Goal: Obtain resource: Obtain resource

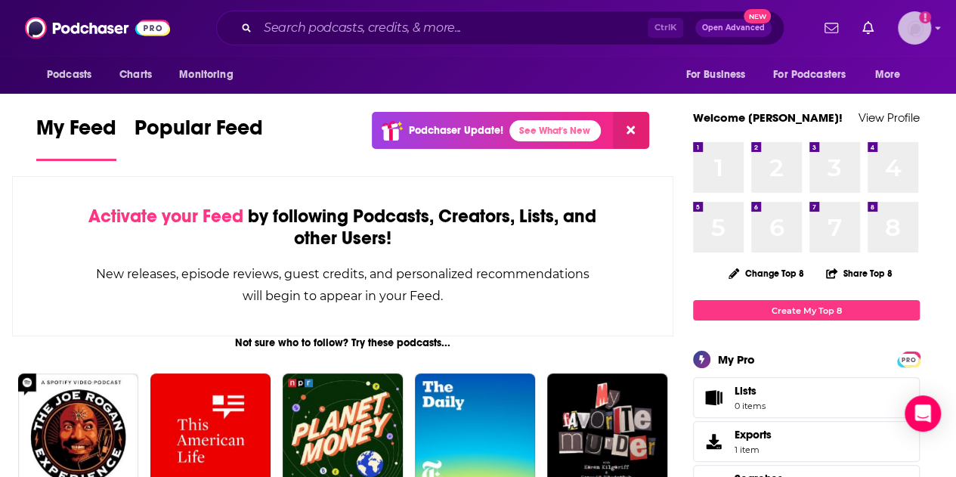
click at [931, 37] on img "Logged in as lcastillofinn" at bounding box center [914, 27] width 33 height 33
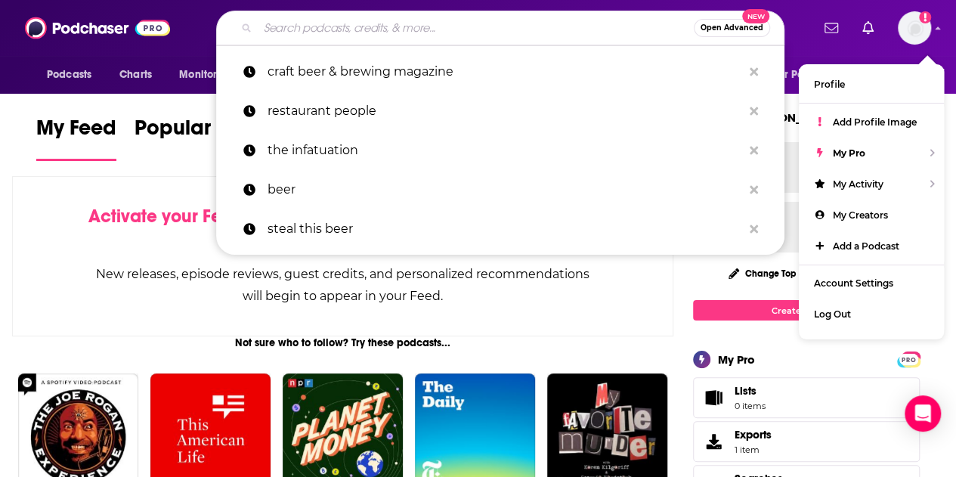
click at [570, 30] on input "Search podcasts, credits, & more..." at bounding box center [476, 28] width 436 height 24
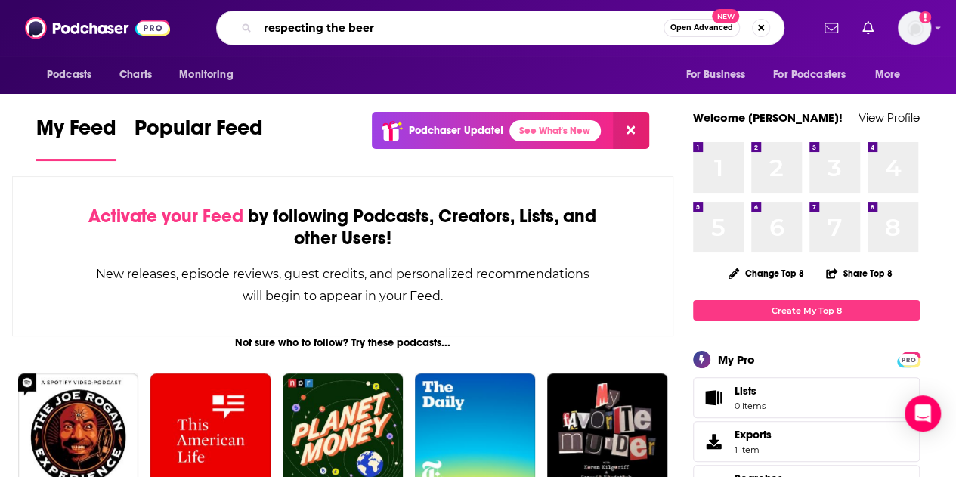
type input "respecting the beer"
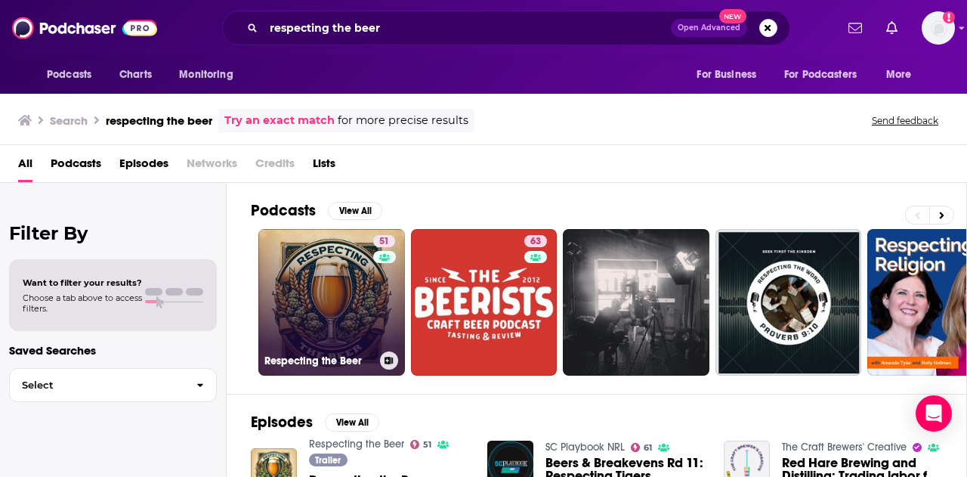
click at [376, 307] on div "51" at bounding box center [386, 293] width 26 height 116
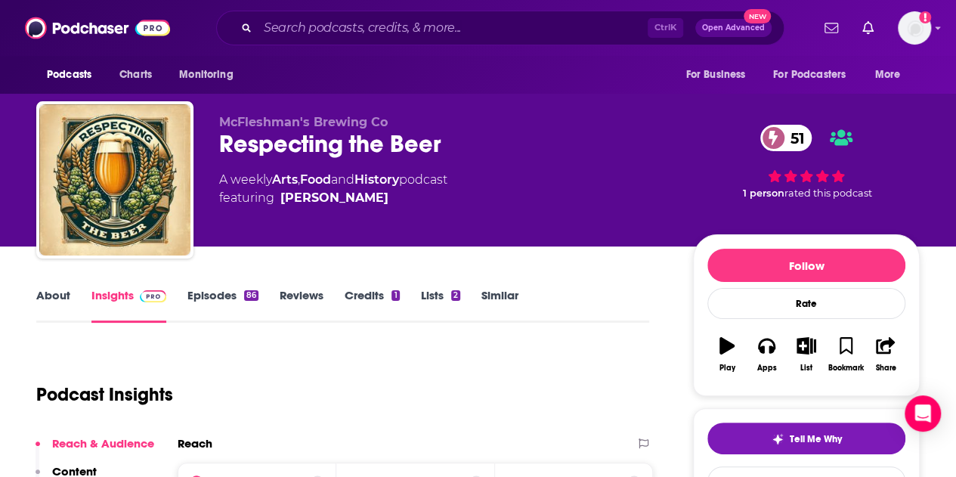
click at [63, 290] on link "About" at bounding box center [53, 305] width 34 height 35
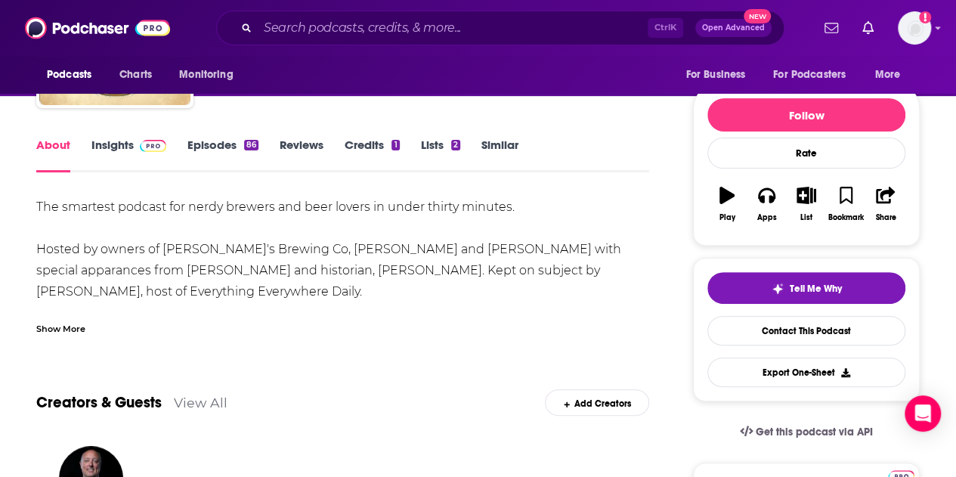
scroll to position [151, 0]
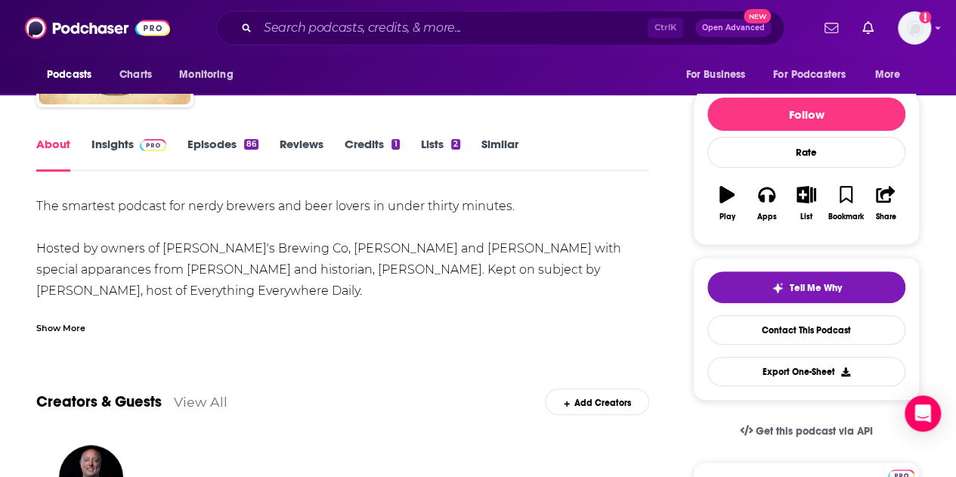
click at [76, 324] on div "Show More" at bounding box center [60, 327] width 49 height 14
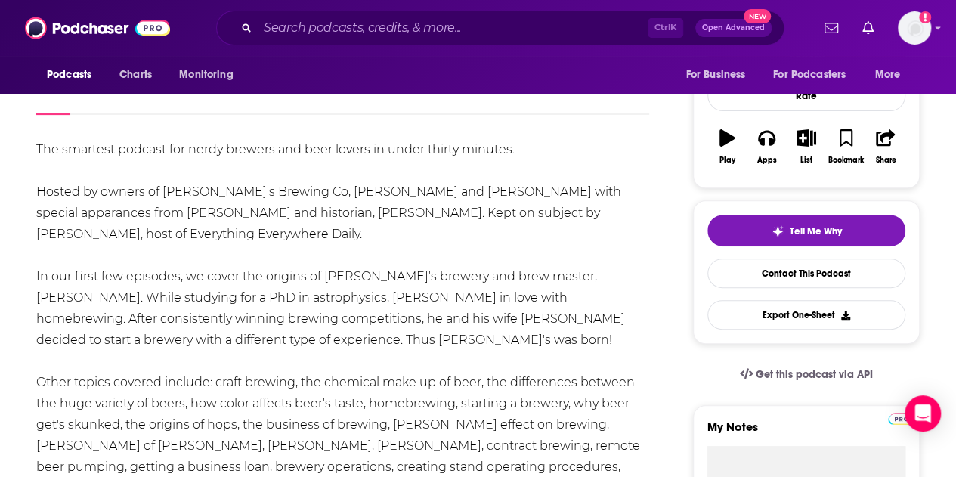
scroll to position [227, 0]
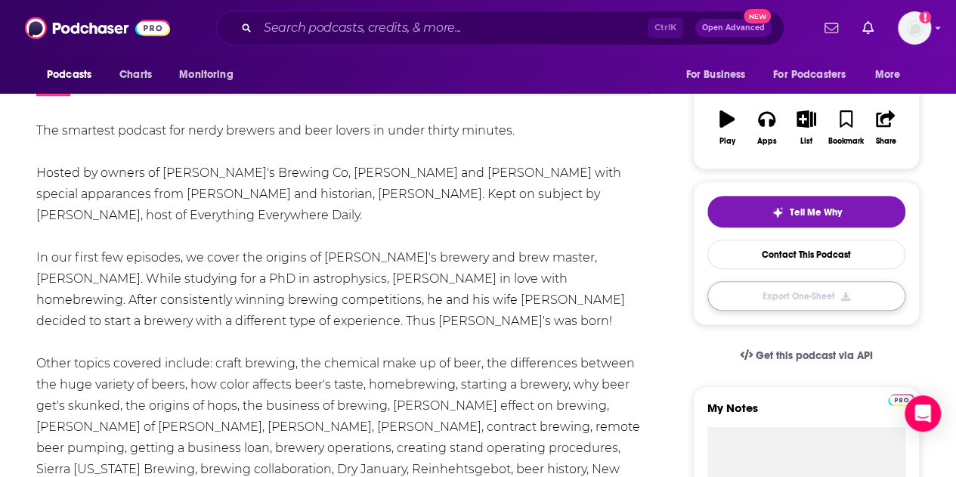
click at [845, 292] on button "Export One-Sheet" at bounding box center [806, 295] width 198 height 29
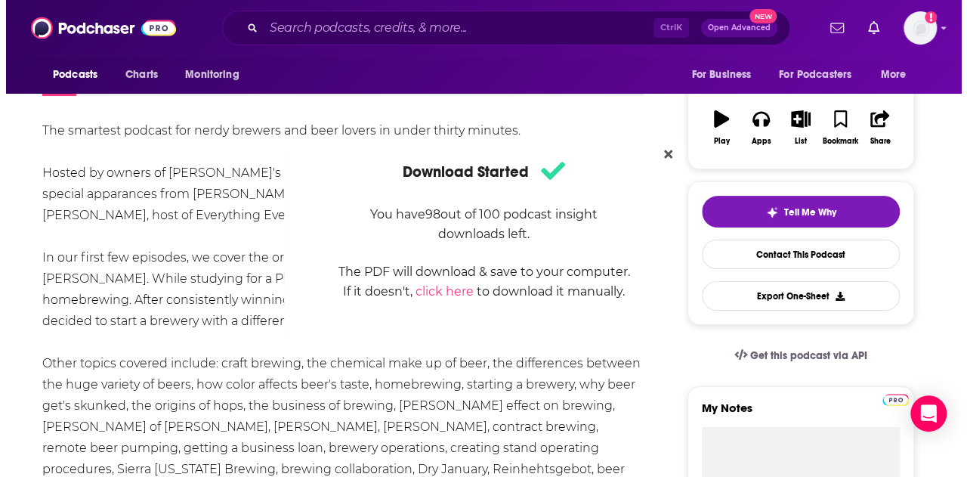
scroll to position [0, 0]
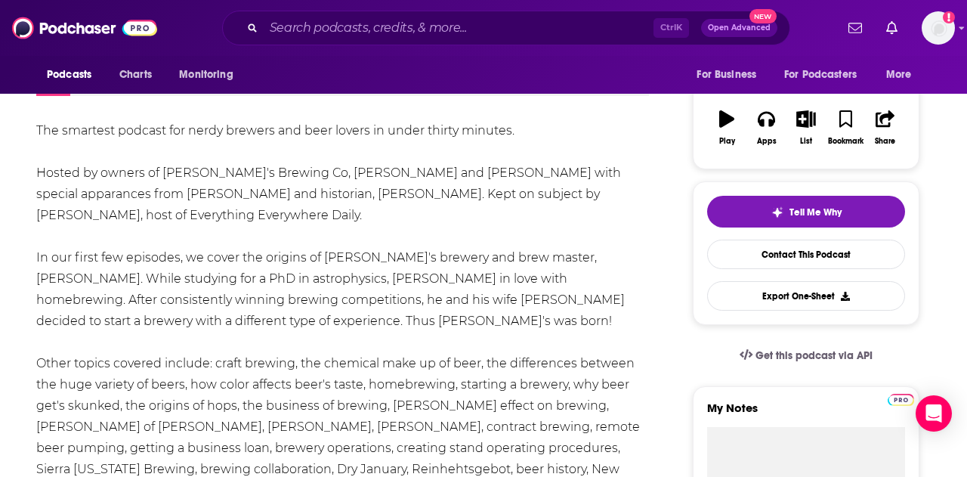
drag, startPoint x: 768, startPoint y: 109, endPoint x: 719, endPoint y: 122, distance: 50.0
click at [768, 109] on div "Download Started You have 98 out of 100 podcast insight downloads left. The PDF…" at bounding box center [483, 238] width 967 height 477
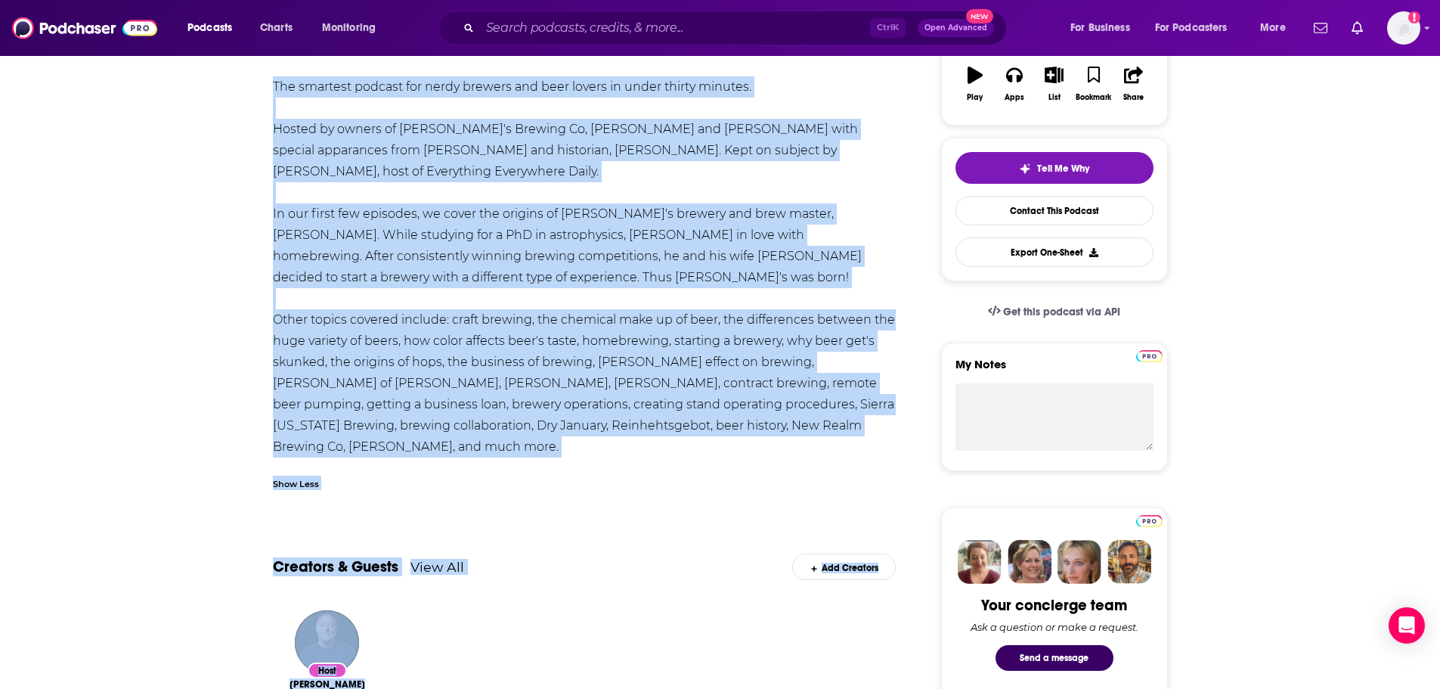
scroll to position [395, 0]
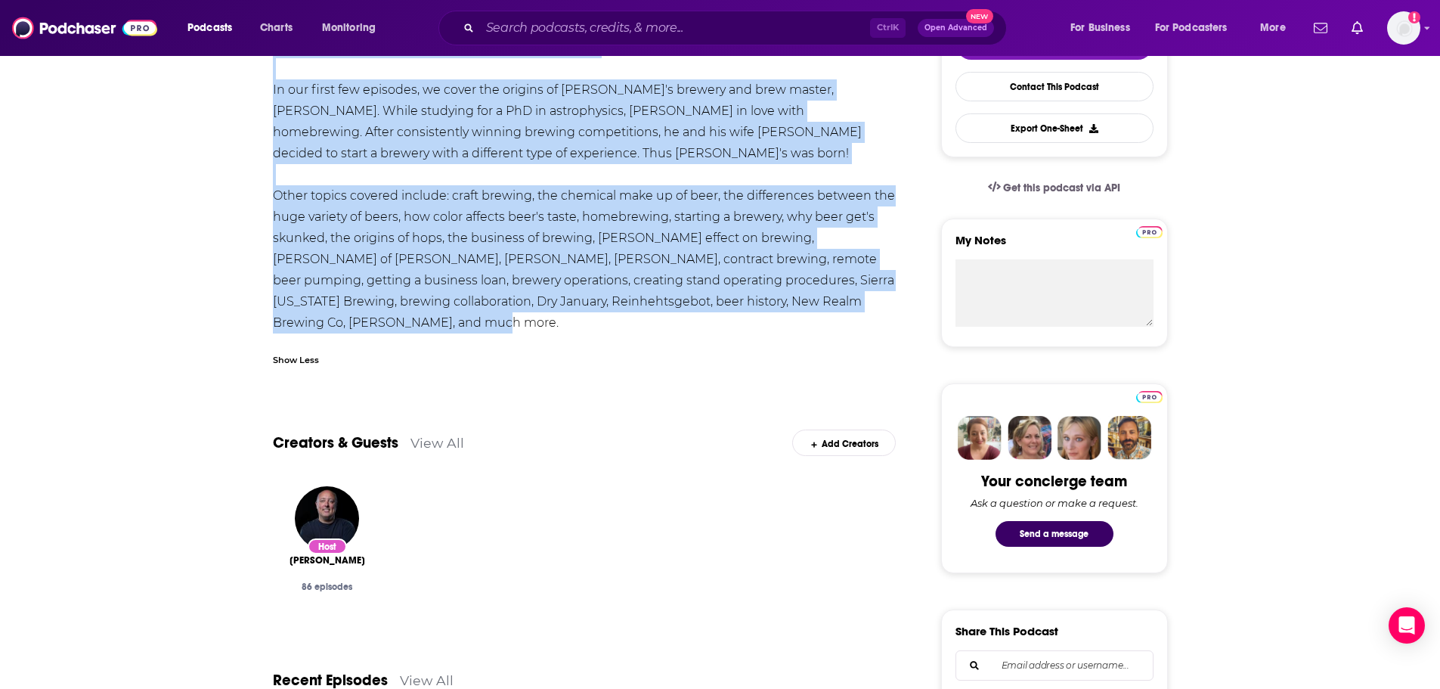
drag, startPoint x: 271, startPoint y: 356, endPoint x: 349, endPoint y: 328, distance: 82.7
copy div "The smartest podcast for nerdy brewers and beer lovers in under thirty minutes.…"
